Goal: Transaction & Acquisition: Subscribe to service/newsletter

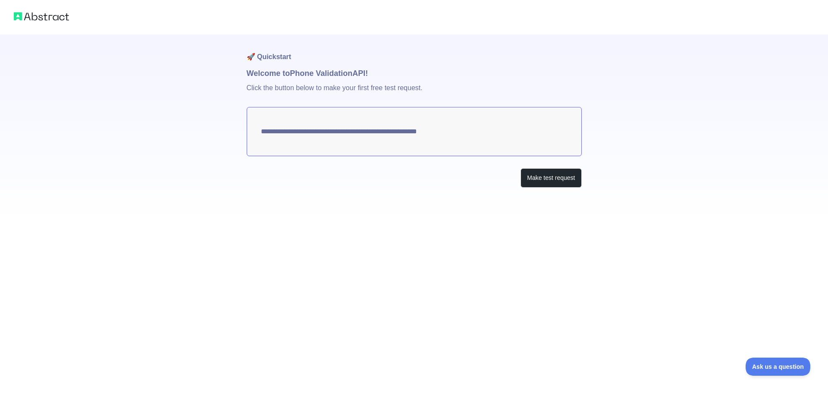
click at [55, 13] on img at bounding box center [41, 16] width 55 height 12
click at [565, 176] on button "Make test request" at bounding box center [551, 177] width 61 height 19
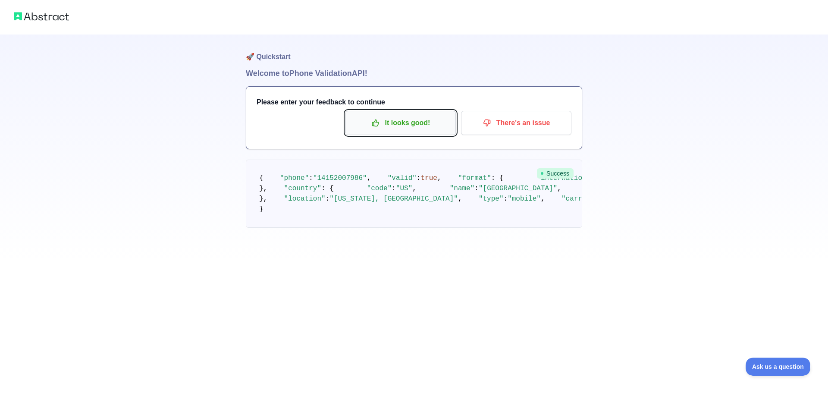
click at [424, 121] on p "It looks good!" at bounding box center [400, 123] width 97 height 15
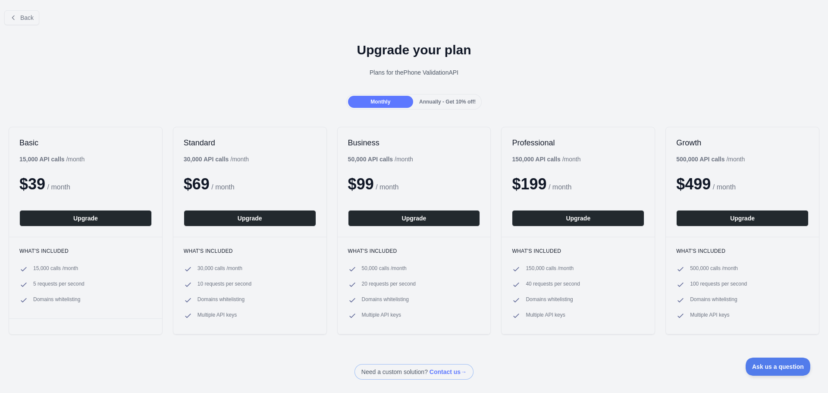
click at [451, 101] on span "Annually - Get 10% off!" at bounding box center [447, 102] width 57 height 6
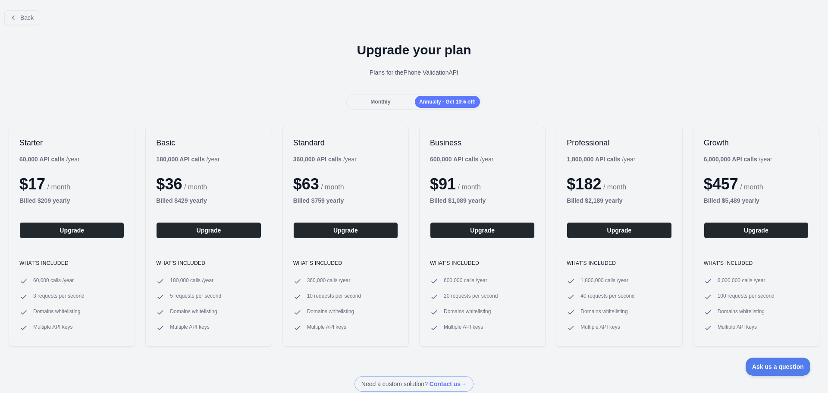
click at [379, 106] on div "Monthly" at bounding box center [380, 102] width 65 height 12
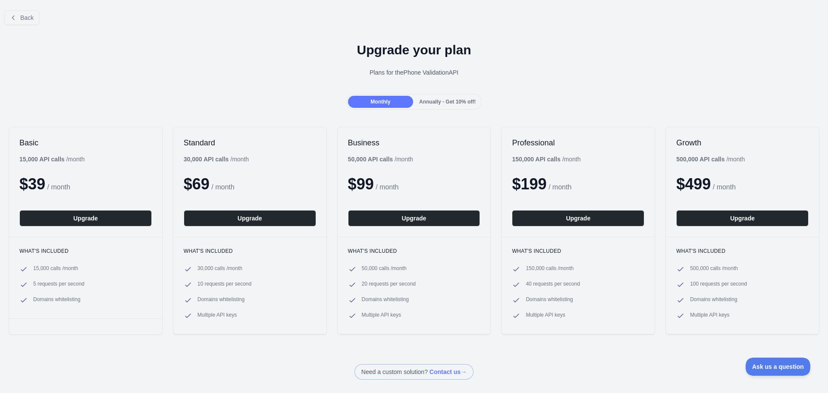
click at [451, 106] on div "Annually - Get 10% off!" at bounding box center [447, 102] width 65 height 12
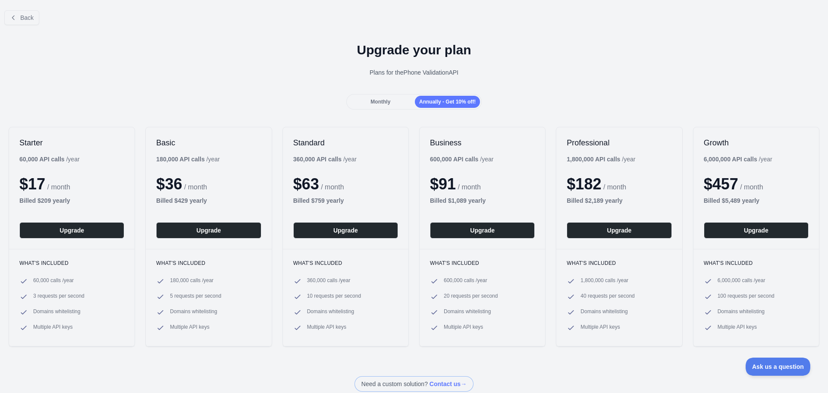
click at [379, 114] on div "Back Upgrade your plan Plans for the Phone Validation API Monthly Annually - Ge…" at bounding box center [414, 197] width 828 height 388
click at [377, 100] on span "Monthly" at bounding box center [381, 102] width 20 height 6
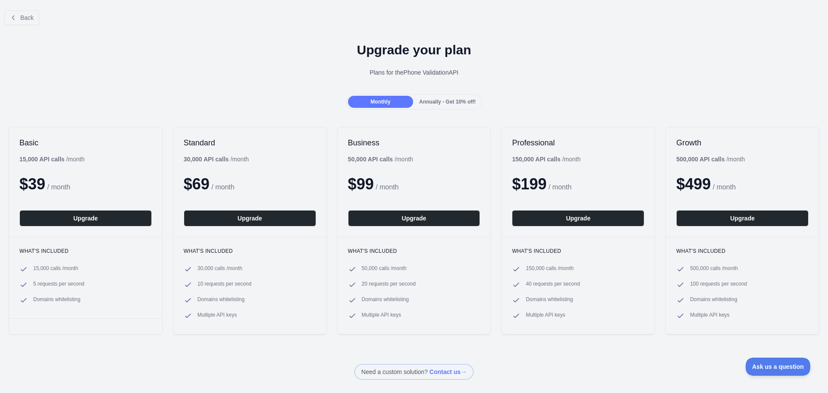
click at [413, 107] on div "Monthly Annually - Get 10% off!" at bounding box center [414, 102] width 136 height 16
